Goal: Task Accomplishment & Management: Use online tool/utility

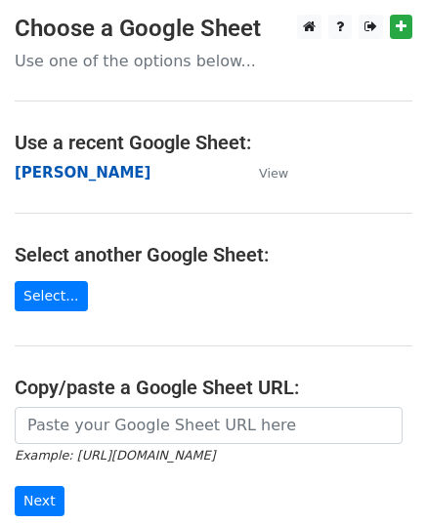
click at [27, 167] on strong "[PERSON_NAME]" at bounding box center [83, 173] width 136 height 18
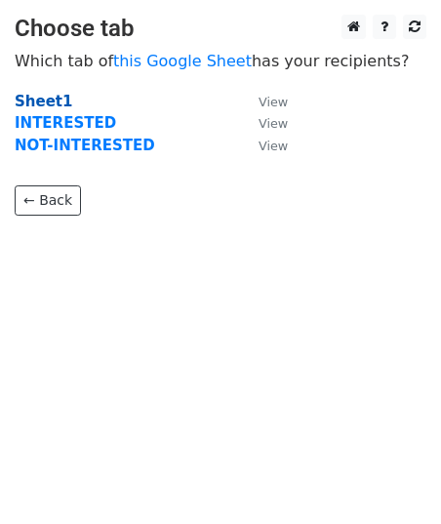
click at [48, 96] on strong "Sheet1" at bounding box center [44, 102] width 58 height 18
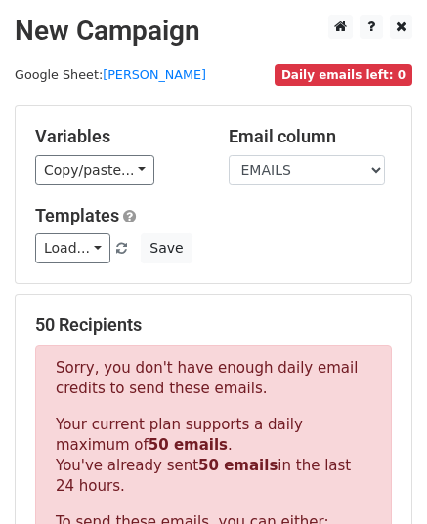
click at [60, 134] on h5 "Variables" at bounding box center [117, 136] width 164 height 21
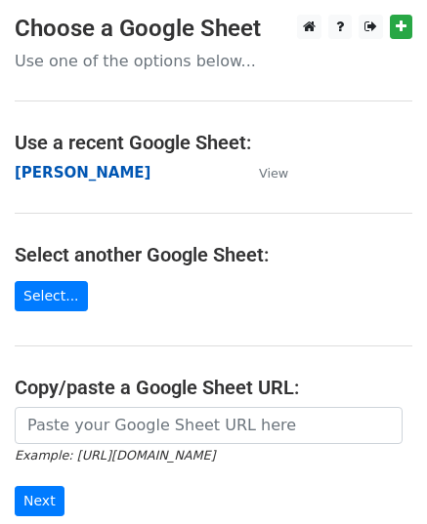
click at [42, 172] on strong "[PERSON_NAME]" at bounding box center [83, 173] width 136 height 18
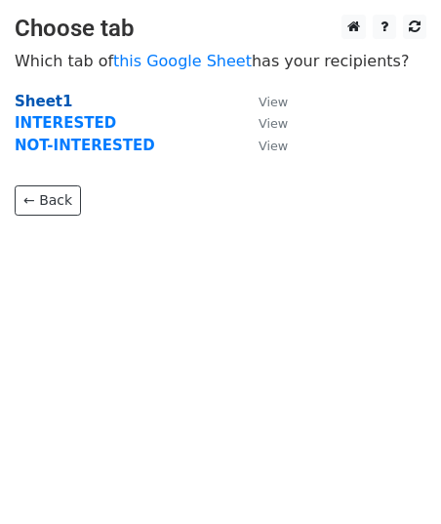
click at [51, 97] on strong "Sheet1" at bounding box center [44, 102] width 58 height 18
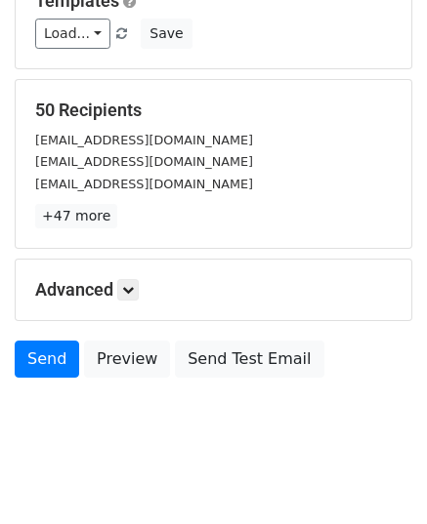
scroll to position [230, 0]
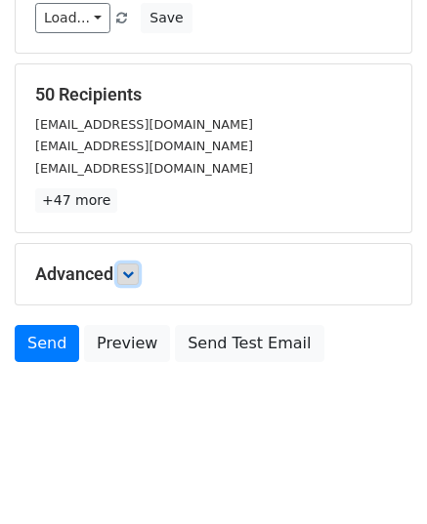
click at [134, 269] on icon at bounding box center [128, 275] width 12 height 12
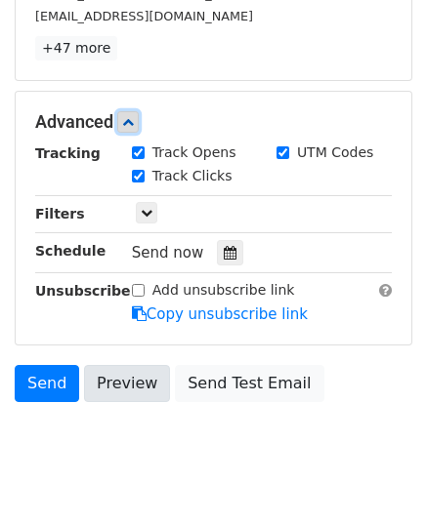
scroll to position [421, 0]
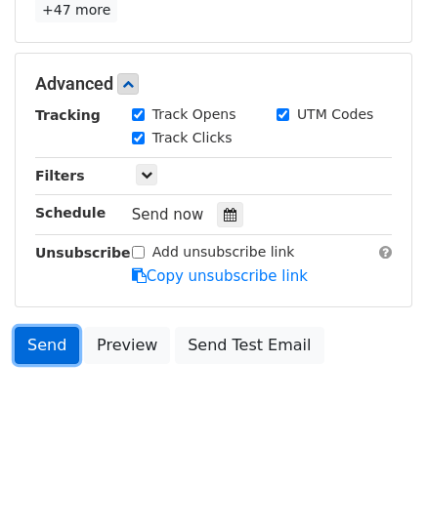
click at [62, 347] on link "Send" at bounding box center [47, 345] width 64 height 37
